Goal: Task Accomplishment & Management: Use online tool/utility

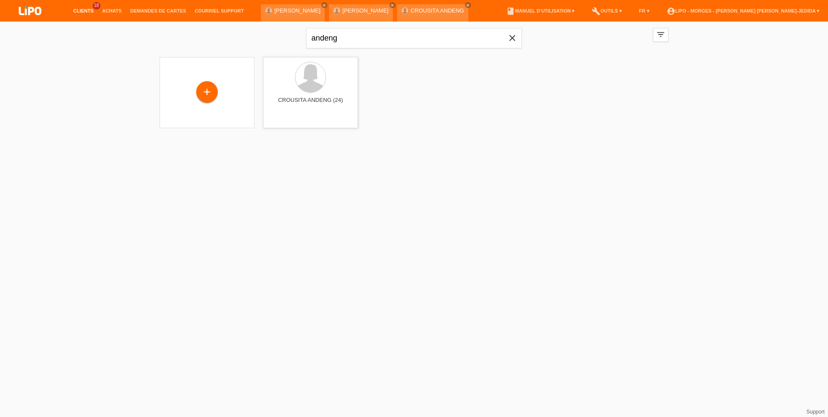
click at [344, 48] on div "andeng close" at bounding box center [414, 37] width 216 height 31
click at [347, 32] on input "andeng" at bounding box center [414, 38] width 216 height 20
type input "a"
type input "tamb"
click at [317, 95] on div "alessandro tamborrini (33) launch Afficher" at bounding box center [310, 92] width 95 height 71
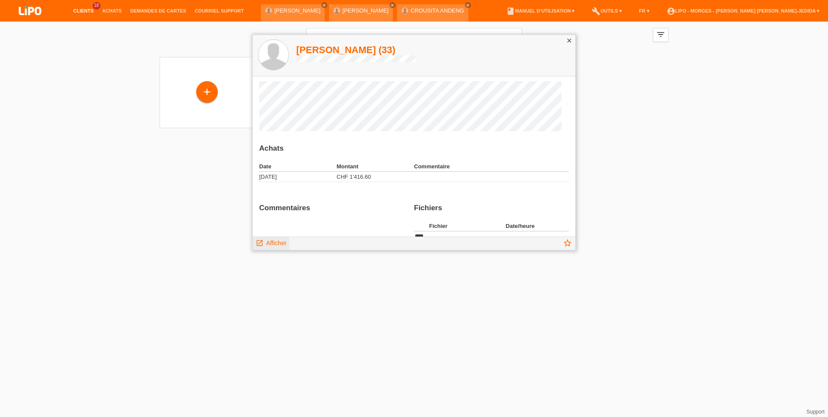
click at [282, 242] on span "Afficher" at bounding box center [276, 242] width 20 height 7
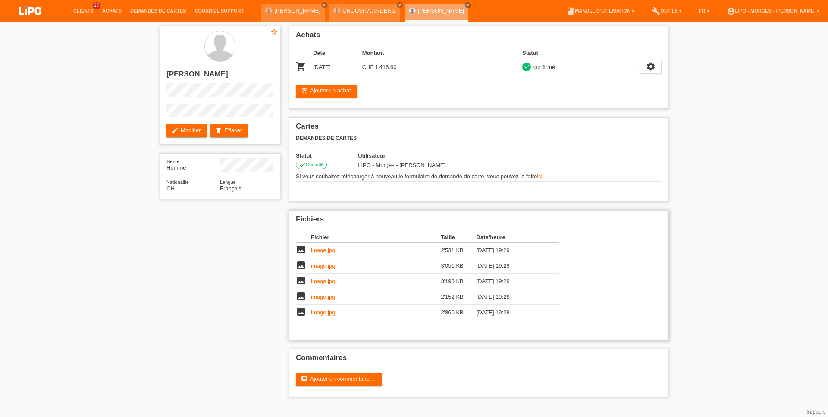
click at [313, 253] on link "image.jpg" at bounding box center [323, 250] width 24 height 6
click at [319, 273] on td "image.jpg" at bounding box center [376, 266] width 130 height 16
click at [324, 284] on link "image.jpg" at bounding box center [323, 281] width 24 height 6
click at [326, 84] on div "Achats Date Montant Statut shopping_cart 26.09.2025 CHF 1'416.60" at bounding box center [479, 67] width 380 height 83
click at [338, 92] on link "add_shopping_cart Ajouter un achat" at bounding box center [326, 91] width 61 height 13
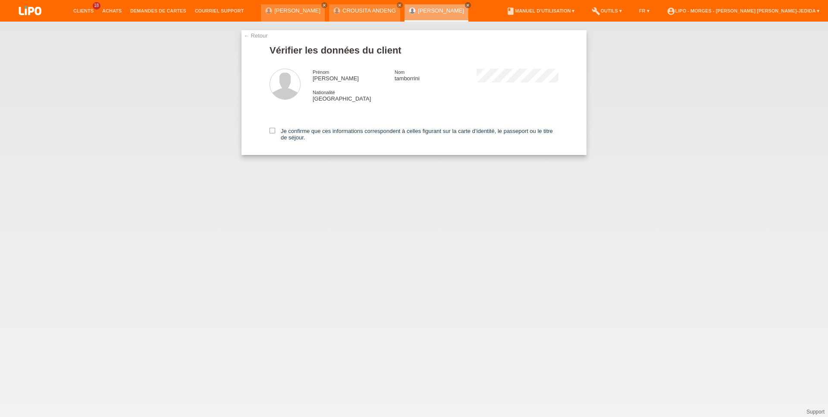
click at [272, 128] on div "Je confirme que ces informations correspondent à celles figurant sur la carte d…" at bounding box center [414, 132] width 289 height 44
click at [273, 132] on icon at bounding box center [273, 131] width 6 height 6
click at [273, 132] on input "Je confirme que ces informations correspondent à celles figurant sur la carte d…" at bounding box center [273, 131] width 6 height 6
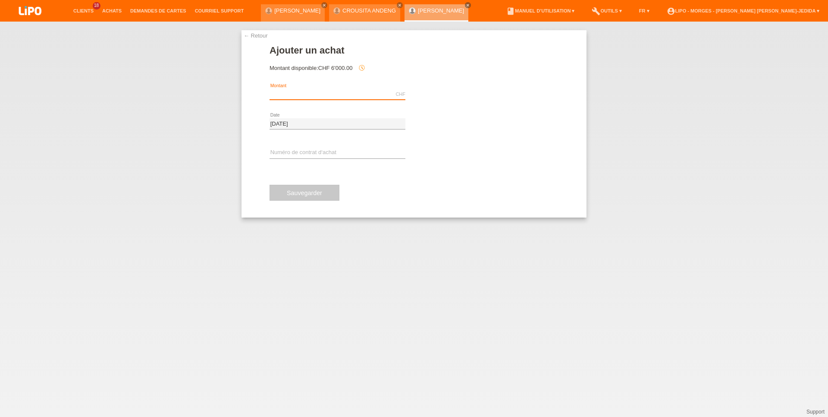
click at [309, 91] on input "text" at bounding box center [338, 94] width 136 height 11
type input "99.00"
click at [436, 97] on span "Effectuer l’autorisation" at bounding box center [457, 94] width 55 height 6
click at [296, 151] on input "text" at bounding box center [338, 153] width 136 height 11
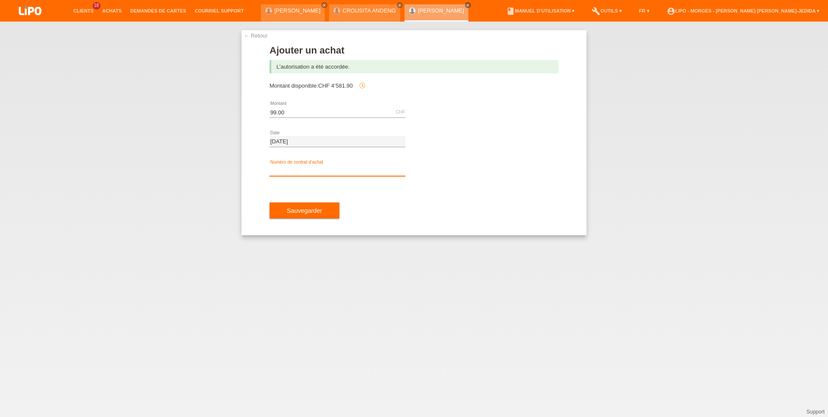
click at [302, 166] on input "text" at bounding box center [338, 170] width 136 height 11
type input "xu0dy1"
click at [306, 210] on span "Sauvegarder" at bounding box center [304, 210] width 35 height 7
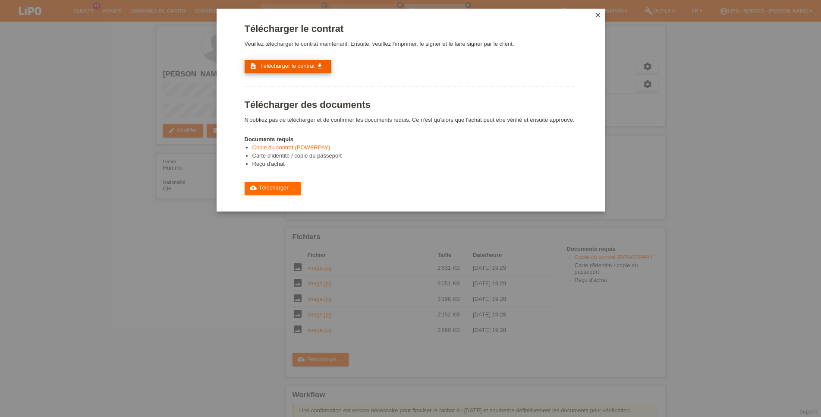
click at [299, 66] on span "Télécharger le contrat" at bounding box center [287, 66] width 54 height 6
click at [281, 194] on link "cloud_upload Télécharger ..." at bounding box center [273, 188] width 57 height 13
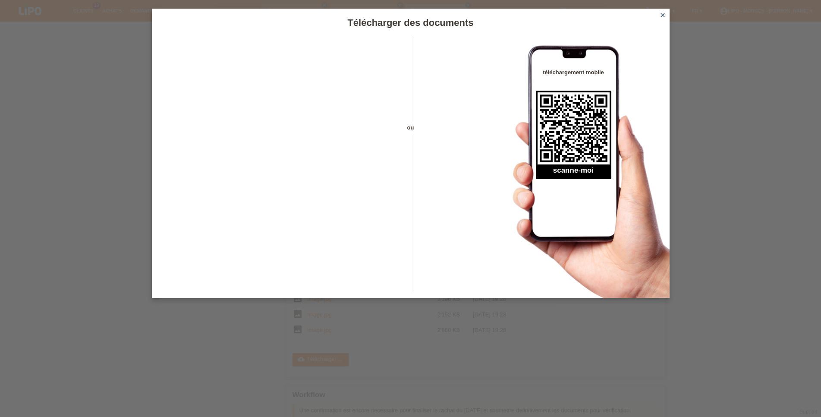
click at [664, 16] on icon "close" at bounding box center [662, 15] width 7 height 7
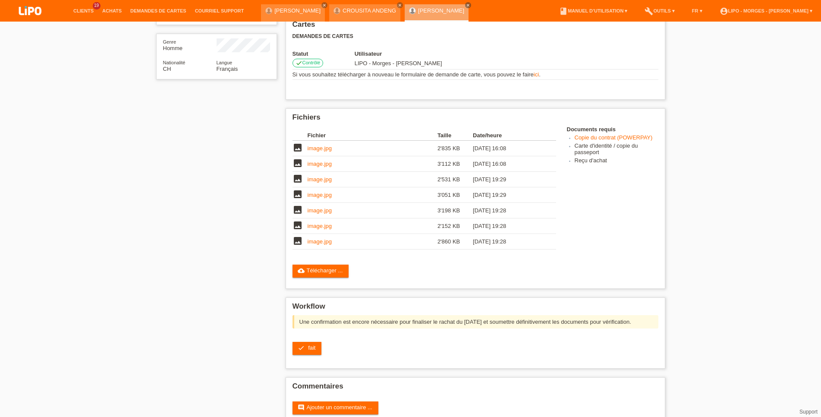
scroll to position [122, 0]
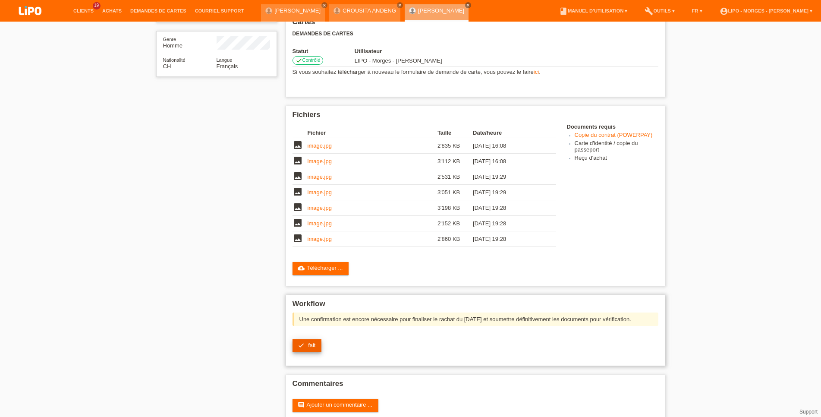
click at [314, 348] on span "fait" at bounding box center [311, 345] width 7 height 6
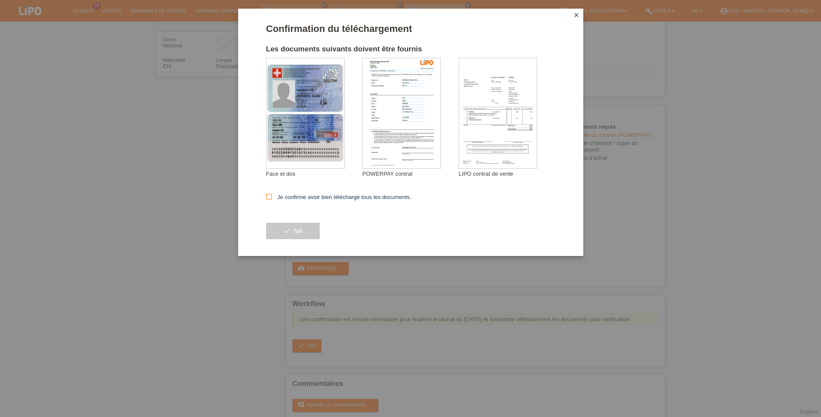
click at [319, 193] on form "Confirmation du téléchargement Les documents suivants doivent être fournis tamb…" at bounding box center [410, 139] width 289 height 232
click at [321, 199] on label "Je confirme avoir bien téléchargé tous les documents." at bounding box center [338, 197] width 145 height 6
click at [272, 199] on input "Je confirme avoir bien téléchargé tous les documents." at bounding box center [269, 197] width 6 height 6
checkbox input "true"
click at [299, 230] on span "fait" at bounding box center [298, 230] width 8 height 7
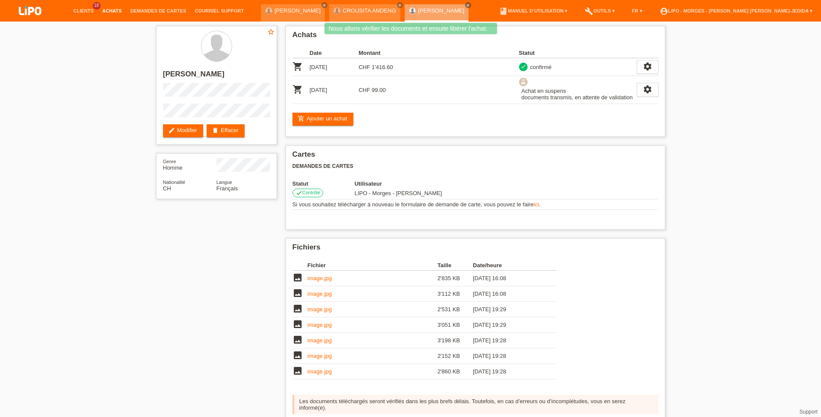
click at [110, 12] on link "Achats" at bounding box center [112, 10] width 28 height 5
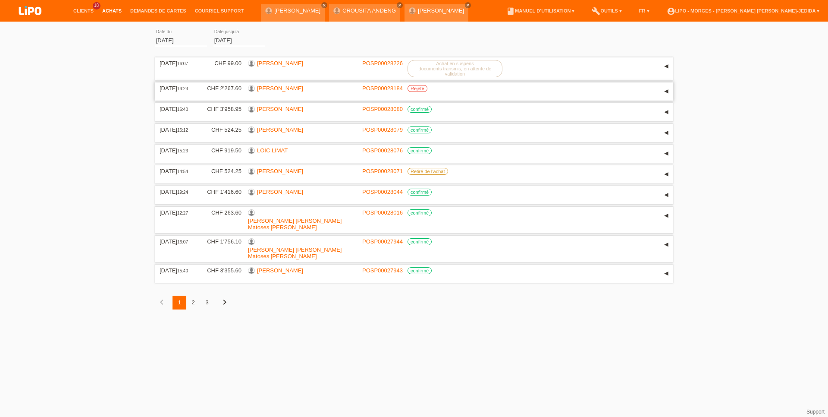
click at [273, 87] on link "[PERSON_NAME]" at bounding box center [280, 88] width 46 height 6
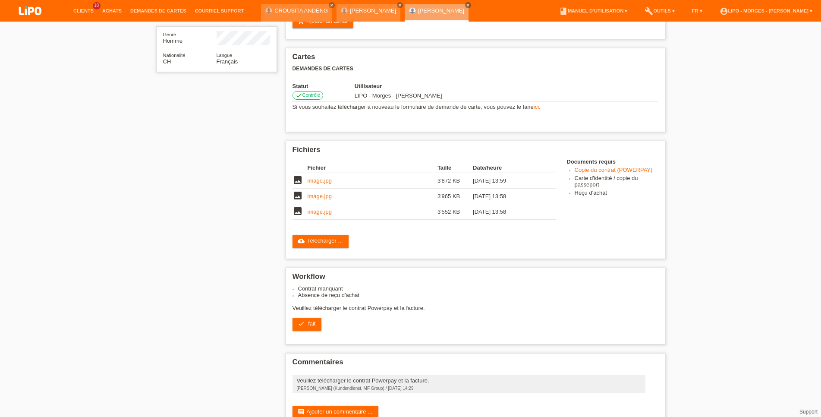
scroll to position [160, 0]
